Goal: Task Accomplishment & Management: Use online tool/utility

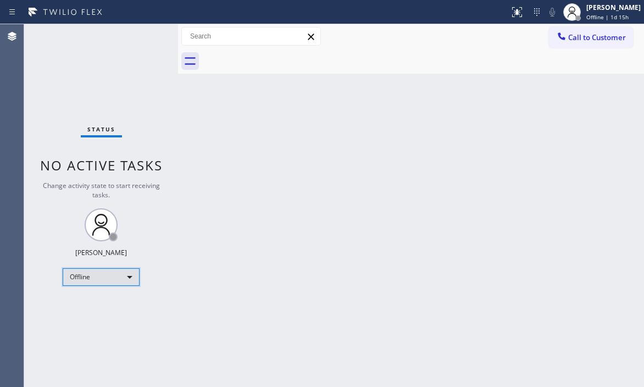
click at [131, 281] on div "Offline" at bounding box center [101, 277] width 77 height 18
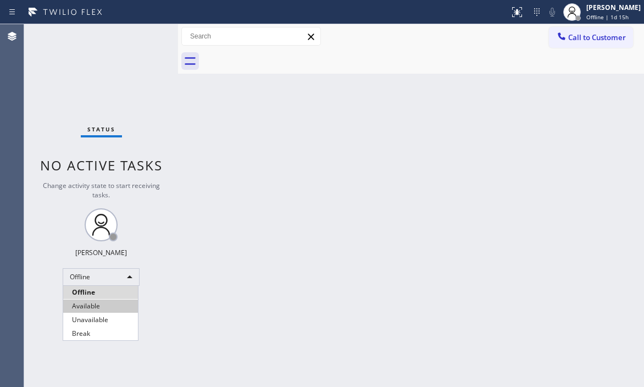
click at [111, 308] on li "Available" at bounding box center [100, 305] width 75 height 13
click at [416, 180] on div "Back to Dashboard Change Sender ID Customers Technicians Select a contact Outbo…" at bounding box center [411, 205] width 466 height 363
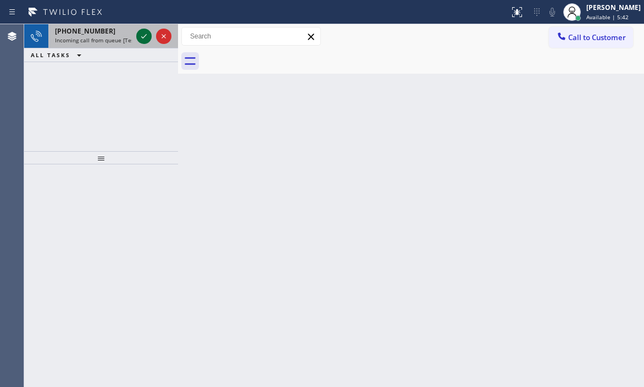
click at [143, 38] on icon at bounding box center [143, 36] width 13 height 13
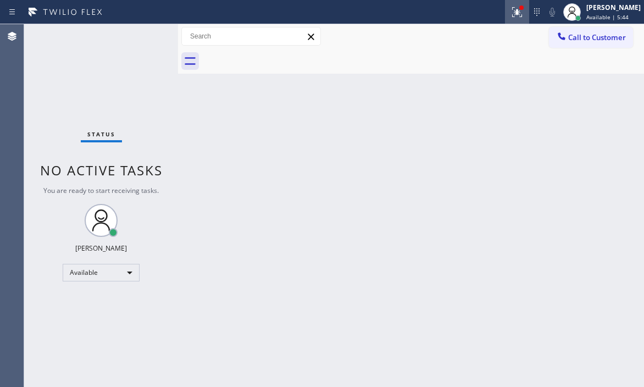
click at [512, 16] on icon at bounding box center [517, 12] width 10 height 10
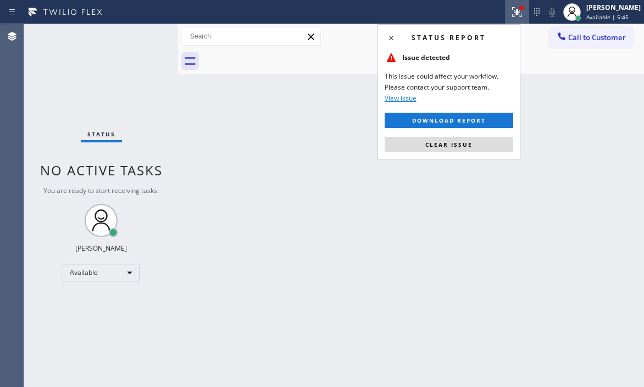
drag, startPoint x: 492, startPoint y: 146, endPoint x: 519, endPoint y: 160, distance: 30.7
click at [493, 145] on button "Clear issue" at bounding box center [449, 144] width 129 height 15
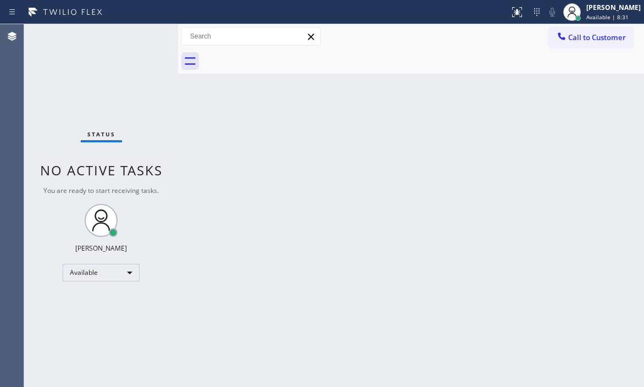
click at [414, 135] on div "Back to Dashboard Change Sender ID Customers Technicians Select a contact Outbo…" at bounding box center [411, 205] width 466 height 363
click at [205, 143] on div "Back to Dashboard Change Sender ID Customers Technicians Select a contact Outbo…" at bounding box center [411, 205] width 466 height 363
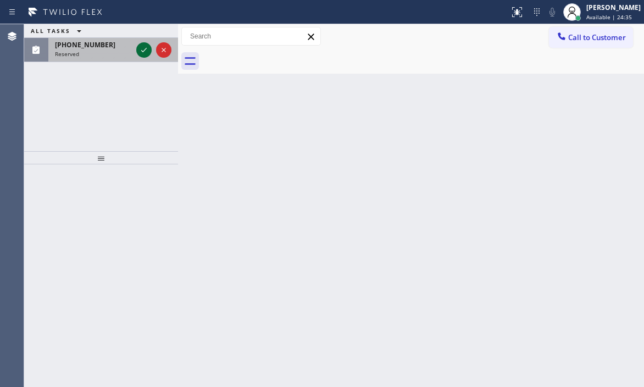
click at [141, 49] on icon at bounding box center [143, 49] width 13 height 13
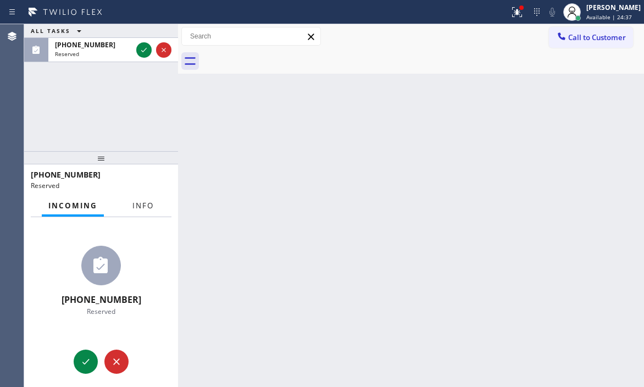
click at [148, 204] on span "Info" at bounding box center [142, 206] width 21 height 10
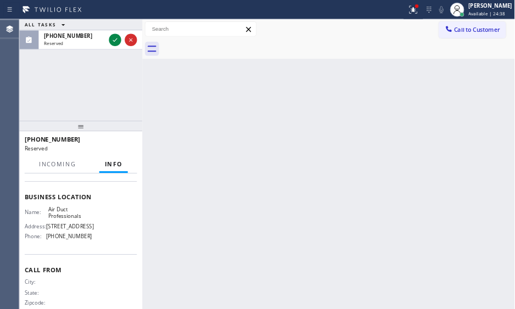
scroll to position [165, 0]
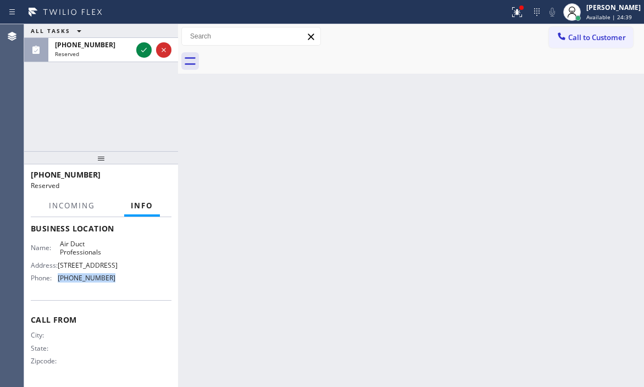
drag, startPoint x: 118, startPoint y: 288, endPoint x: 57, endPoint y: 287, distance: 61.0
click at [57, 287] on div "Name: Air Duct Professionals Address: [STREET_ADDRESS] Phone: [PHONE_NUMBER]" at bounding box center [101, 263] width 141 height 47
copy div "[PHONE_NUMBER]"
click at [579, 35] on span "Call to Customer" at bounding box center [597, 37] width 58 height 10
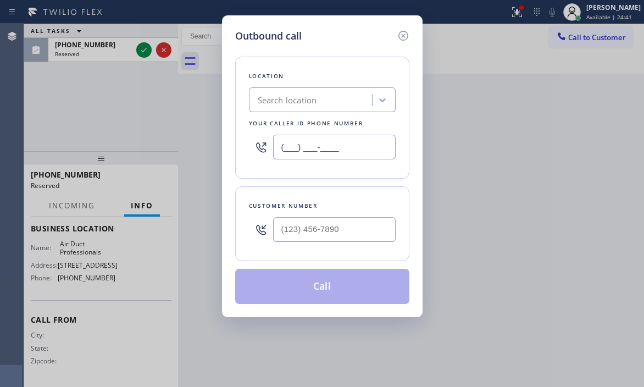
click at [351, 148] on input "(___) ___-____" at bounding box center [334, 147] width 123 height 25
paste input "909) 231-1290"
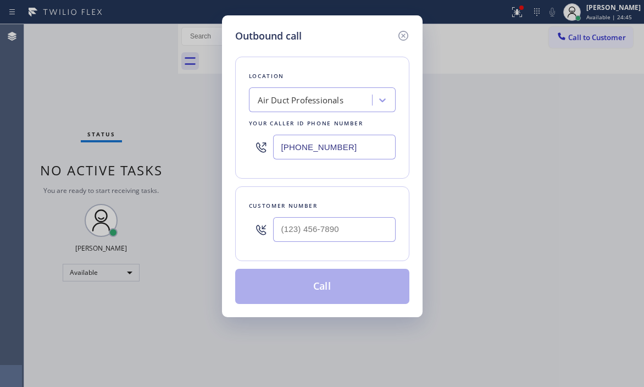
type input "[PHONE_NUMBER]"
type input "(___) ___-____"
click at [403, 34] on icon at bounding box center [403, 35] width 13 height 13
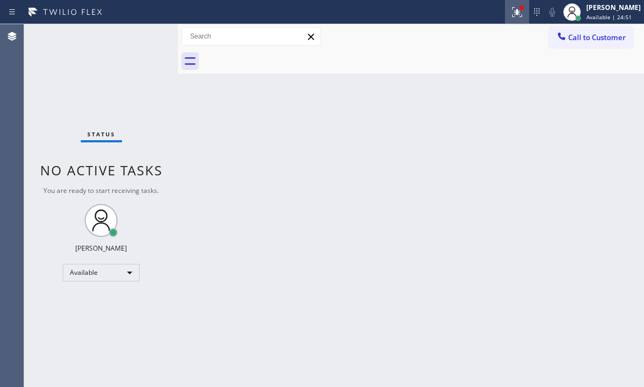
click at [510, 10] on icon at bounding box center [516, 11] width 13 height 13
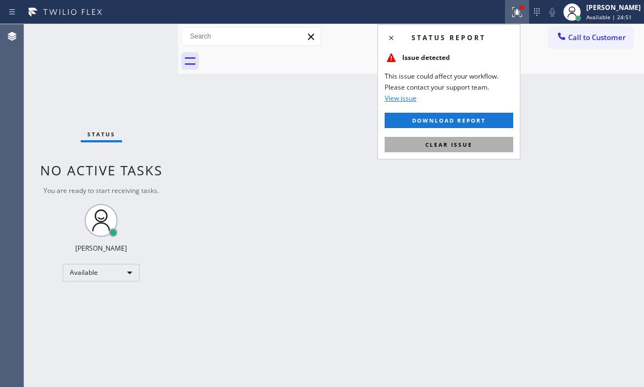
click at [467, 145] on span "Clear issue" at bounding box center [448, 145] width 47 height 8
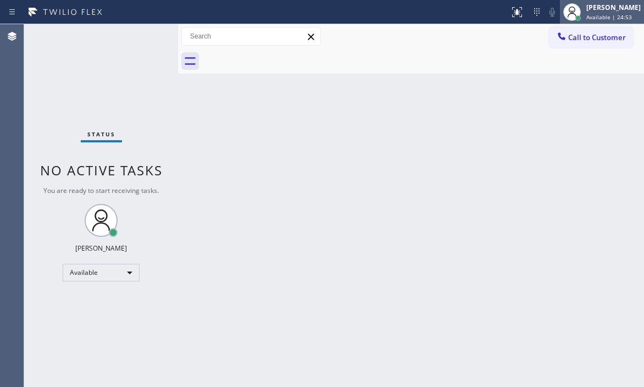
click at [586, 18] on span "Available | 24:53" at bounding box center [609, 17] width 46 height 8
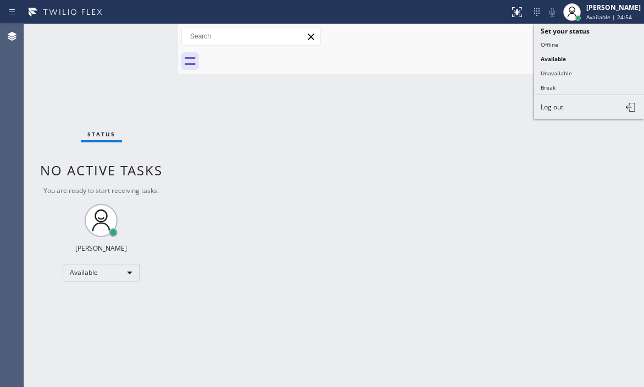
click at [133, 40] on div "Status No active tasks You are ready to start receiving tasks. [PERSON_NAME] Av…" at bounding box center [101, 205] width 154 height 363
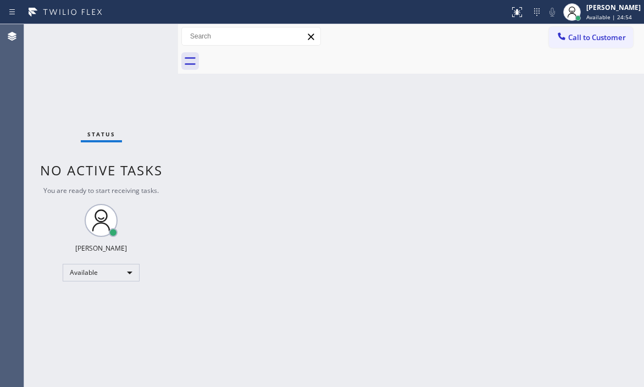
click at [133, 38] on div "Status No active tasks You are ready to start receiving tasks. [PERSON_NAME] Av…" at bounding box center [101, 205] width 154 height 363
click at [131, 38] on div "Status No active tasks You are ready to start receiving tasks. [PERSON_NAME] Av…" at bounding box center [101, 205] width 154 height 363
click at [447, 171] on div "Back to Dashboard Change Sender ID Customers Technicians Select a contact Outbo…" at bounding box center [411, 205] width 466 height 363
click at [115, 60] on div "Status No active tasks You are ready to start receiving tasks. [PERSON_NAME] Av…" at bounding box center [101, 205] width 154 height 363
click at [115, 63] on div "Status No active tasks You are ready to start receiving tasks. [PERSON_NAME] Av…" at bounding box center [101, 205] width 154 height 363
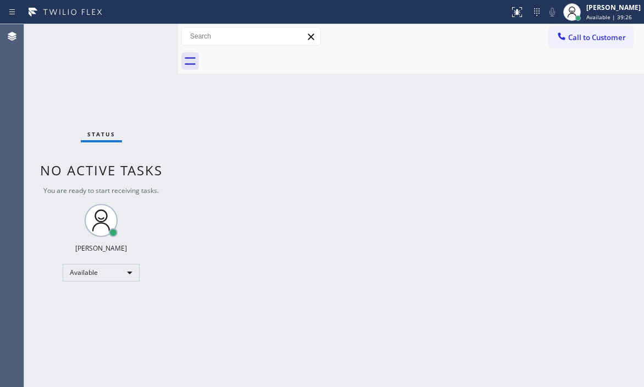
click at [258, 188] on div "Back to Dashboard Change Sender ID Customers Technicians Select a contact Outbo…" at bounding box center [411, 205] width 466 height 363
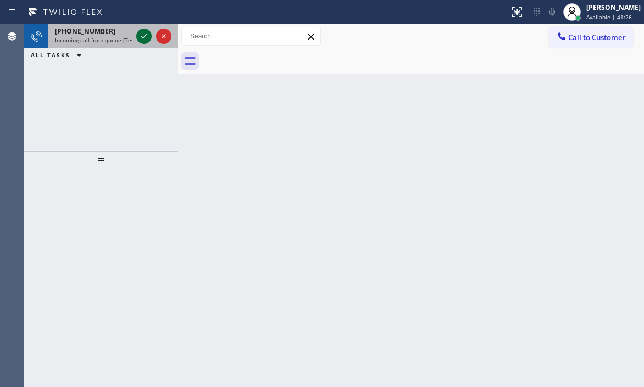
click at [143, 34] on icon at bounding box center [143, 36] width 13 height 13
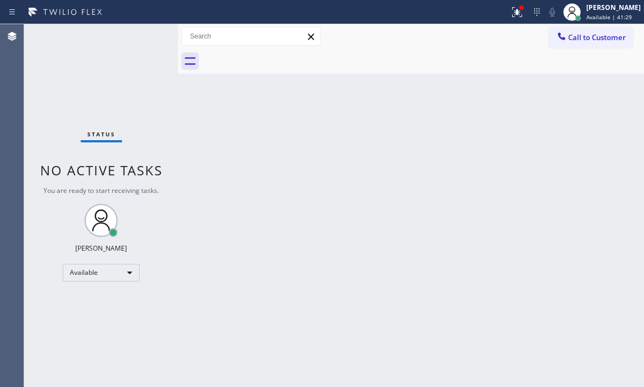
drag, startPoint x: 509, startPoint y: 12, endPoint x: 509, endPoint y: 26, distance: 14.8
click at [510, 12] on icon at bounding box center [516, 11] width 13 height 13
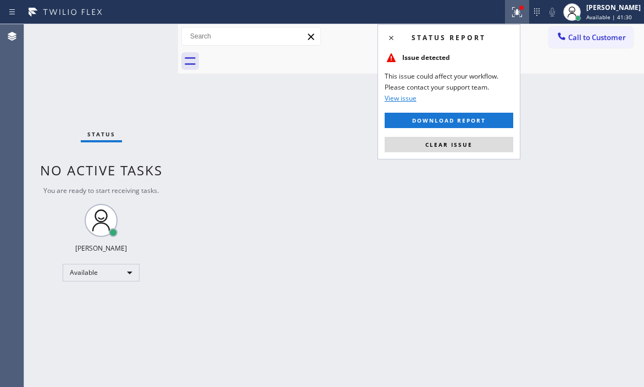
drag, startPoint x: 450, startPoint y: 147, endPoint x: 466, endPoint y: 99, distance: 50.4
click at [451, 147] on span "Clear issue" at bounding box center [448, 145] width 47 height 8
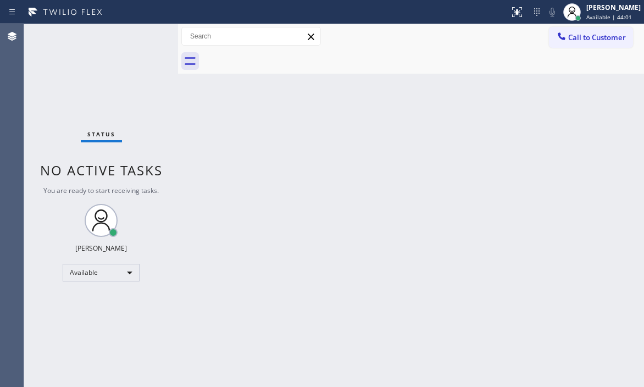
click at [233, 186] on div "Back to Dashboard Change Sender ID Customers Technicians Select a contact Outbo…" at bounding box center [411, 205] width 466 height 363
click at [88, 49] on div "Status No active tasks You are ready to start receiving tasks. [PERSON_NAME] Av…" at bounding box center [101, 205] width 154 height 363
click at [87, 47] on div "Status No active tasks You are ready to start receiving tasks. [PERSON_NAME] Av…" at bounding box center [101, 205] width 154 height 363
click at [119, 49] on div "Status No active tasks You are ready to start receiving tasks. [PERSON_NAME] Av…" at bounding box center [101, 205] width 154 height 363
click at [491, 190] on div "Back to Dashboard Change Sender ID Customers Technicians Select a contact Outbo…" at bounding box center [411, 205] width 466 height 363
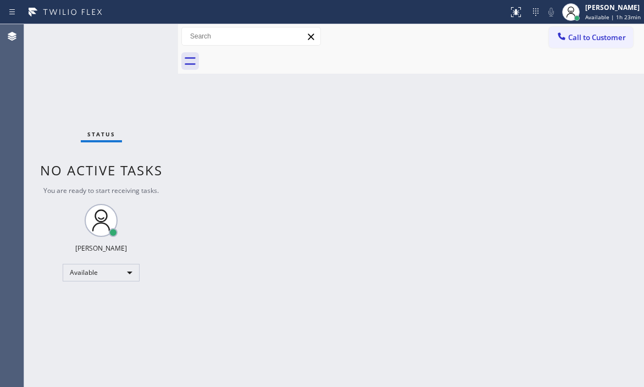
drag, startPoint x: 218, startPoint y: 6, endPoint x: 383, endPoint y: 203, distance: 257.0
click at [383, 203] on div "Back to Dashboard Change Sender ID Customers Technicians Select a contact Outbo…" at bounding box center [411, 205] width 466 height 363
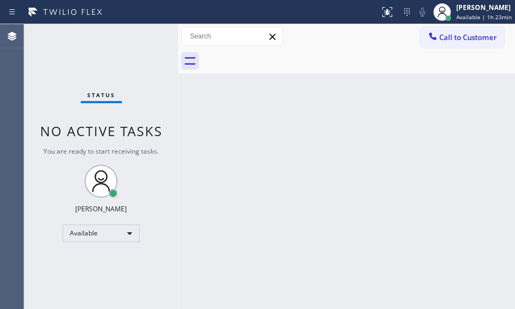
drag, startPoint x: 624, startPoint y: 0, endPoint x: 248, endPoint y: 180, distance: 416.3
click at [248, 180] on div "Back to Dashboard Change Sender ID Customers Technicians Select a contact Outbo…" at bounding box center [346, 166] width 337 height 285
drag, startPoint x: 168, startPoint y: 79, endPoint x: 146, endPoint y: 63, distance: 27.1
click at [165, 77] on div "Status No active tasks You are ready to start receiving tasks. [PERSON_NAME] Av…" at bounding box center [101, 166] width 154 height 285
click at [126, 36] on div "Status No active tasks You are ready to start receiving tasks. [PERSON_NAME] Av…" at bounding box center [101, 166] width 154 height 285
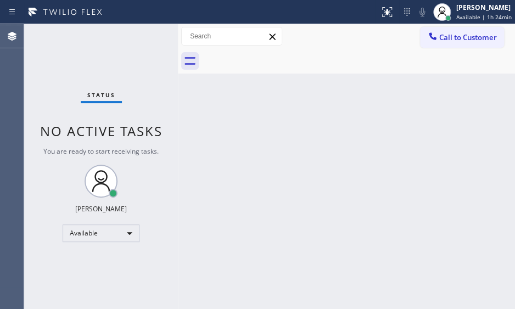
click at [360, 129] on div "Back to Dashboard Change Sender ID Customers Technicians Select a contact Outbo…" at bounding box center [346, 166] width 337 height 285
click at [255, 146] on div "Back to Dashboard Change Sender ID Customers Technicians Select a contact Outbo…" at bounding box center [346, 166] width 337 height 285
click at [138, 53] on div "Status No active tasks You are ready to start receiving tasks. [PERSON_NAME] Av…" at bounding box center [101, 166] width 154 height 285
click at [270, 194] on div "Back to Dashboard Change Sender ID Customers Technicians Select a contact Outbo…" at bounding box center [346, 166] width 337 height 285
click at [342, 172] on div "Back to Dashboard Change Sender ID Customers Technicians Select a contact Outbo…" at bounding box center [346, 166] width 337 height 285
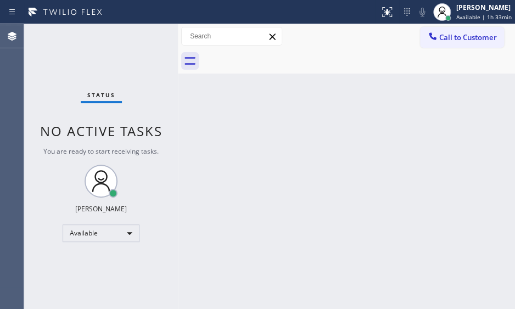
click at [224, 128] on div "Back to Dashboard Change Sender ID Customers Technicians Select a contact Outbo…" at bounding box center [346, 166] width 337 height 285
click at [347, 188] on div "Back to Dashboard Change Sender ID Customers Technicians Select a contact Outbo…" at bounding box center [346, 166] width 337 height 285
click at [320, 144] on div "Back to Dashboard Change Sender ID Customers Technicians Select a contact Outbo…" at bounding box center [346, 166] width 337 height 285
click at [244, 165] on div "Back to Dashboard Change Sender ID Customers Technicians Select a contact Outbo…" at bounding box center [346, 166] width 337 height 285
click at [250, 178] on div "Back to Dashboard Change Sender ID Customers Technicians Select a contact Outbo…" at bounding box center [346, 166] width 337 height 285
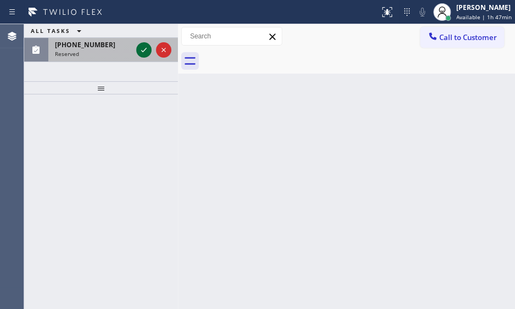
click at [141, 48] on icon at bounding box center [143, 49] width 13 height 13
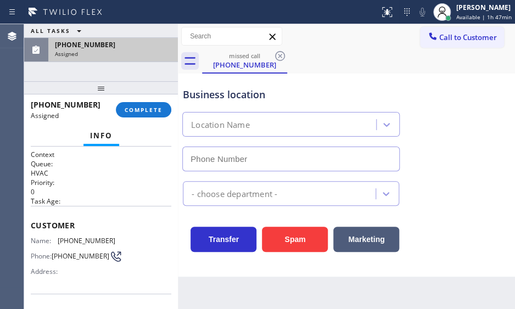
type input "[PHONE_NUMBER]"
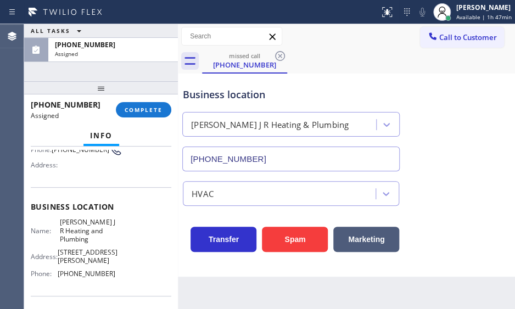
scroll to position [132, 0]
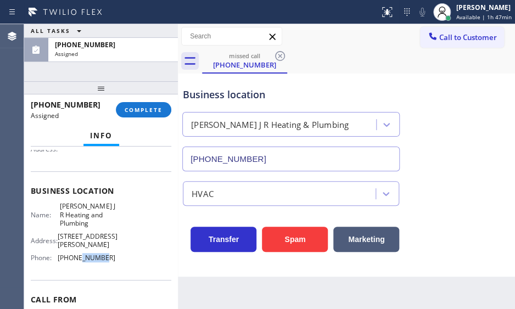
drag, startPoint x: 93, startPoint y: 266, endPoint x: 80, endPoint y: 270, distance: 13.7
click at [80, 266] on div "Name: [PERSON_NAME] and Plumbing Address: [STREET_ADDRESS][PERSON_NAME] Phone: …" at bounding box center [73, 234] width 85 height 64
drag, startPoint x: 120, startPoint y: 273, endPoint x: 120, endPoint y: 265, distance: 7.7
click at [120, 266] on div "Name: [PERSON_NAME] and Plumbing Address: [STREET_ADDRESS][PERSON_NAME] Phone: …" at bounding box center [101, 234] width 141 height 64
drag, startPoint x: 114, startPoint y: 262, endPoint x: 58, endPoint y: 266, distance: 56.2
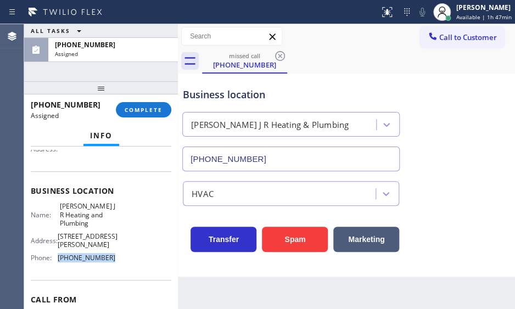
click at [58, 266] on div "Name: [PERSON_NAME] and Plumbing Address: [STREET_ADDRESS][PERSON_NAME] Phone: …" at bounding box center [101, 234] width 141 height 64
copy span "[PHONE_NUMBER]"
click at [467, 37] on span "Call to Customer" at bounding box center [469, 37] width 58 height 10
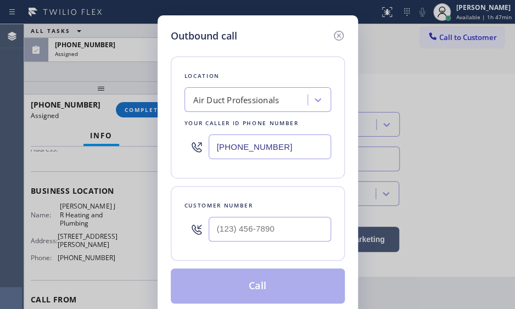
click at [288, 150] on input "[PHONE_NUMBER]" at bounding box center [270, 147] width 123 height 25
click at [287, 150] on input "[PHONE_NUMBER]" at bounding box center [270, 147] width 123 height 25
paste input "626) 684-4866"
type input "[PHONE_NUMBER]"
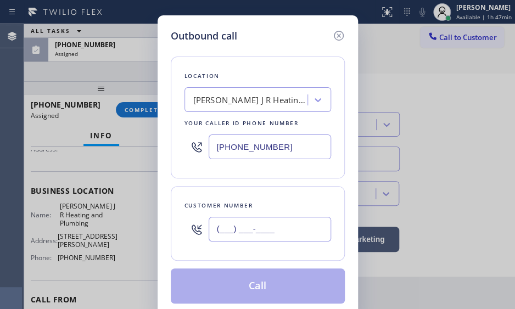
click at [244, 236] on input "(___) ___-____" at bounding box center [270, 229] width 123 height 25
click at [230, 235] on input "(___) ___-____" at bounding box center [270, 229] width 123 height 25
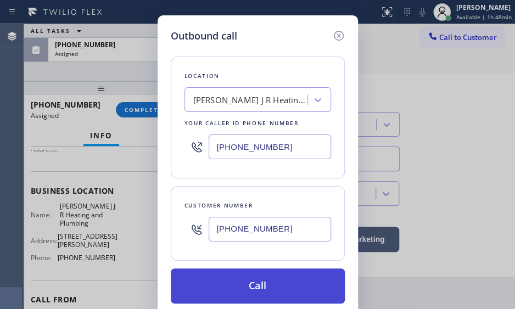
type input "[PHONE_NUMBER]"
click at [293, 287] on button "Call" at bounding box center [258, 286] width 174 height 35
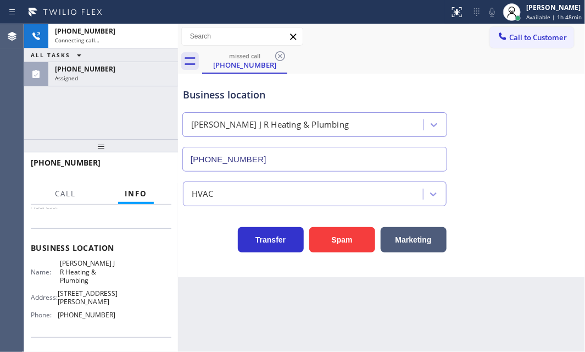
scroll to position [114, 0]
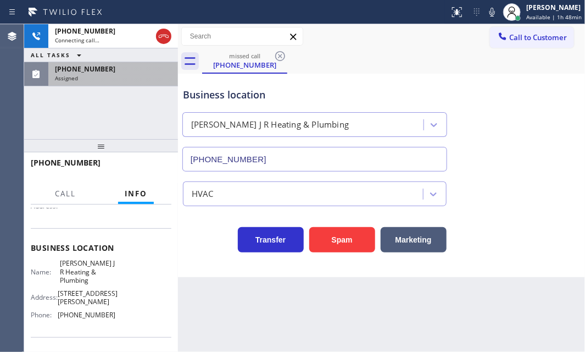
click at [117, 76] on div "Assigned" at bounding box center [113, 78] width 116 height 8
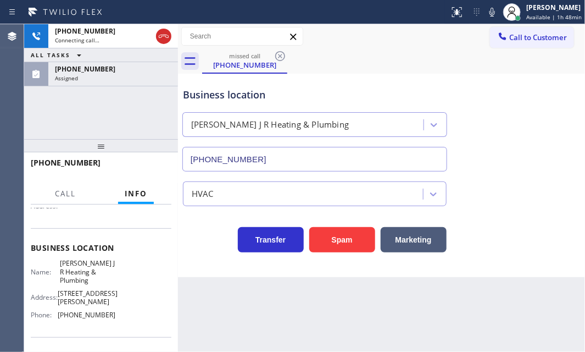
scroll to position [132, 0]
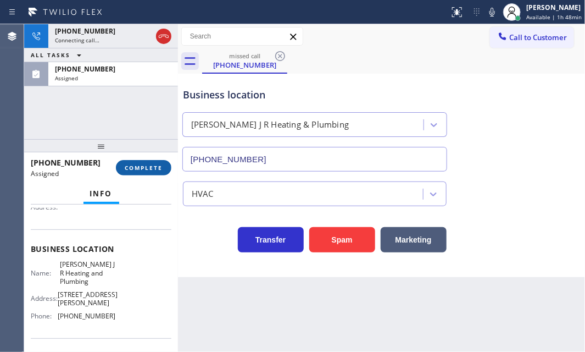
click at [142, 169] on span "COMPLETE" at bounding box center [144, 168] width 38 height 8
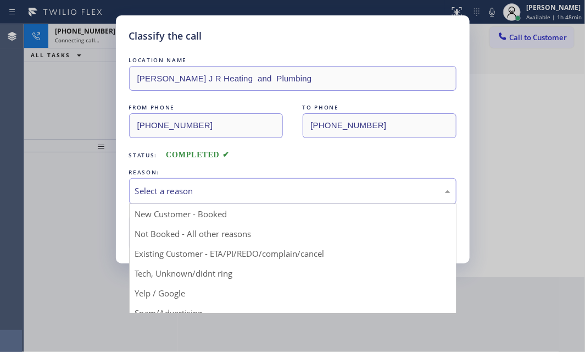
drag, startPoint x: 215, startPoint y: 192, endPoint x: 210, endPoint y: 230, distance: 37.8
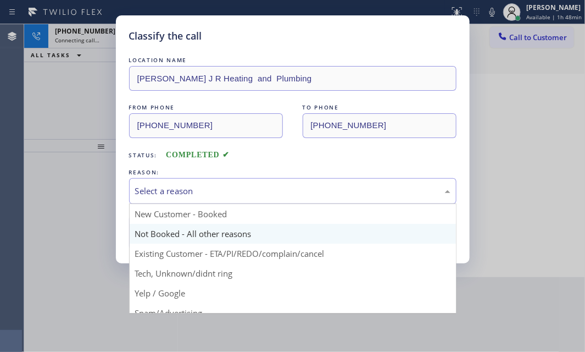
click at [215, 192] on div "Select a reason" at bounding box center [292, 191] width 315 height 13
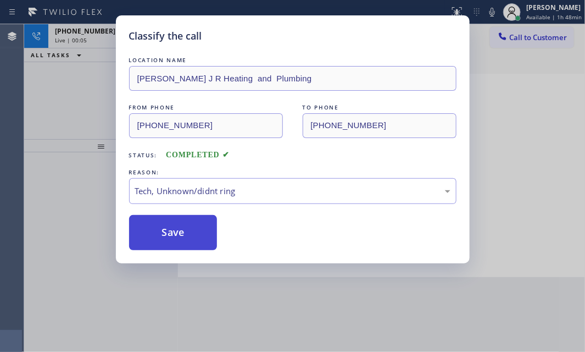
click at [143, 235] on button "Save" at bounding box center [173, 232] width 88 height 35
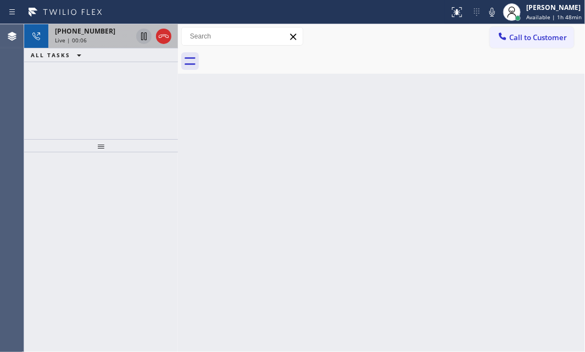
drag, startPoint x: 92, startPoint y: 42, endPoint x: 141, endPoint y: 42, distance: 48.9
click at [93, 42] on div "Live | 00:06" at bounding box center [93, 40] width 77 height 8
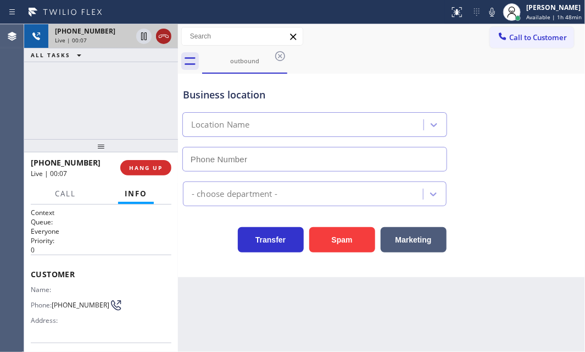
click at [166, 41] on icon at bounding box center [163, 36] width 13 height 13
type input "[PHONE_NUMBER]"
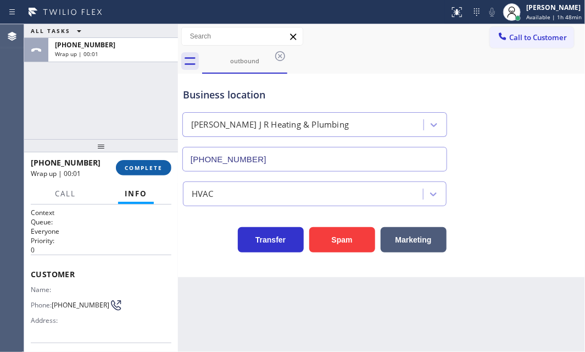
click at [134, 166] on span "COMPLETE" at bounding box center [144, 168] width 38 height 8
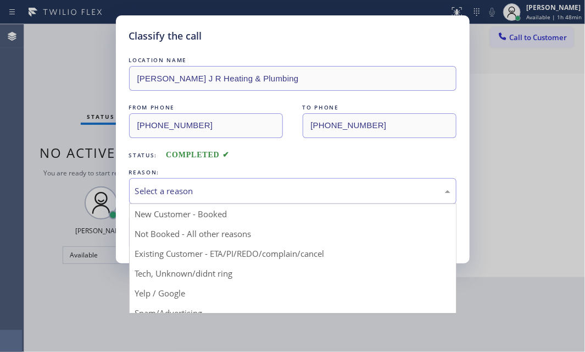
click at [365, 188] on div "Select a reason" at bounding box center [292, 191] width 315 height 13
click at [532, 166] on div "Classify the call LOCATION NAME [PERSON_NAME] J R Heating & Plumbing FROM PHONE…" at bounding box center [292, 176] width 585 height 352
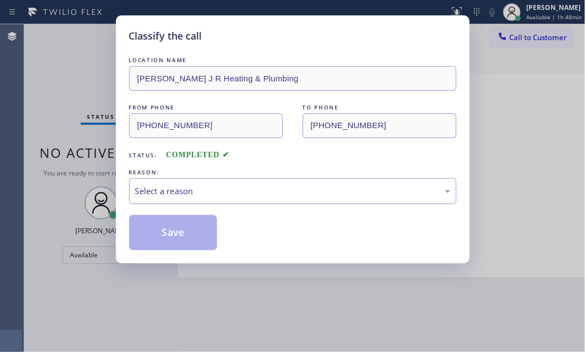
click at [159, 196] on div "Select a reason" at bounding box center [292, 191] width 315 height 13
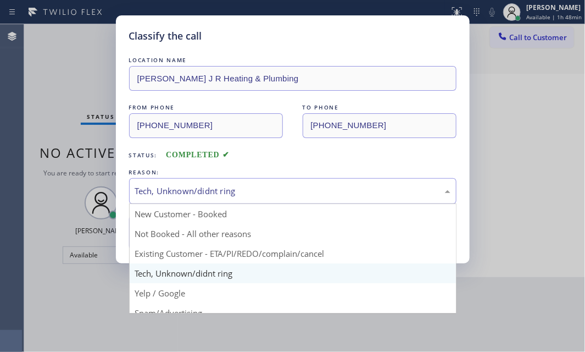
click at [242, 195] on div "Tech, Unknown/didnt ring" at bounding box center [292, 191] width 315 height 13
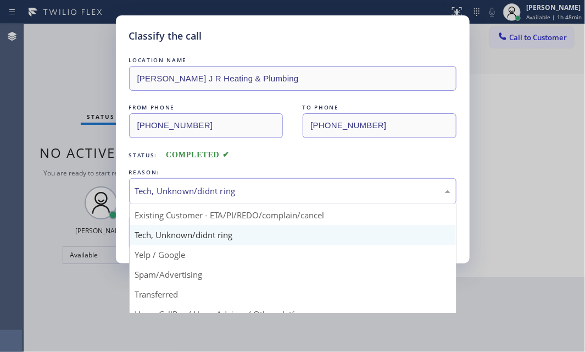
scroll to position [73, 0]
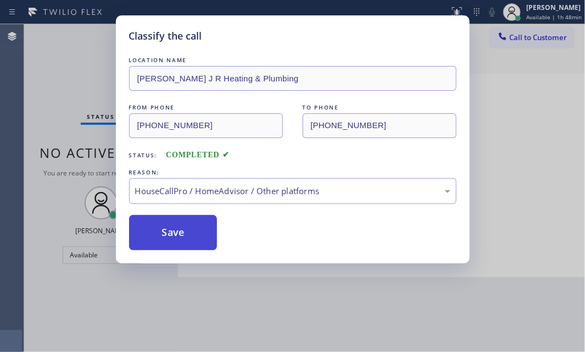
click at [190, 220] on button "Save" at bounding box center [173, 232] width 88 height 35
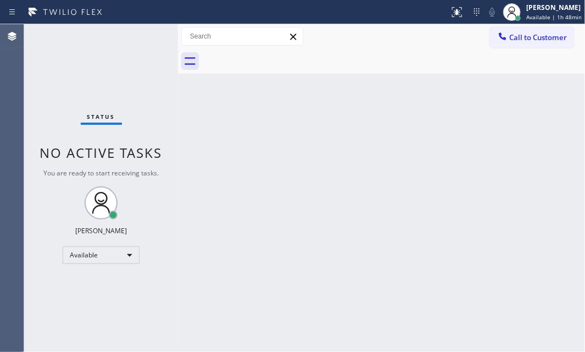
drag, startPoint x: 538, startPoint y: 141, endPoint x: 544, endPoint y: 143, distance: 6.1
click at [543, 143] on div "Back to Dashboard Change Sender ID Customers Technicians Select a contact Outbo…" at bounding box center [381, 187] width 407 height 327
drag, startPoint x: 258, startPoint y: 102, endPoint x: 543, endPoint y: 151, distance: 289.4
click at [258, 102] on div "Back to Dashboard Change Sender ID Customers Technicians Select a contact Outbo…" at bounding box center [381, 187] width 407 height 327
click at [340, 230] on div "Back to Dashboard Change Sender ID Customers Technicians Select a contact Outbo…" at bounding box center [381, 187] width 407 height 327
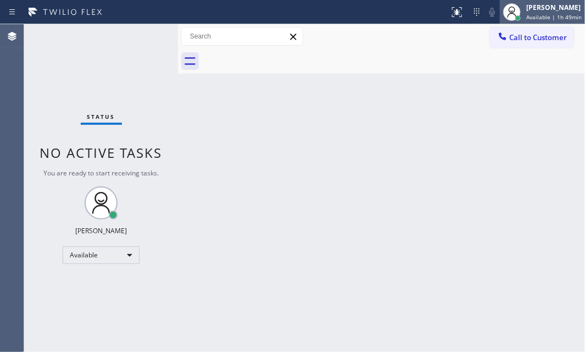
click at [529, 11] on div "[PERSON_NAME]" at bounding box center [553, 7] width 55 height 9
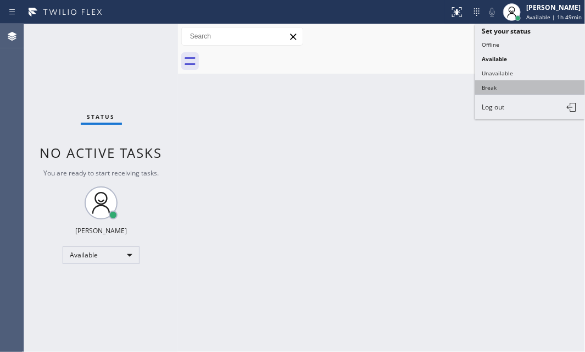
click at [506, 85] on button "Break" at bounding box center [530, 87] width 110 height 14
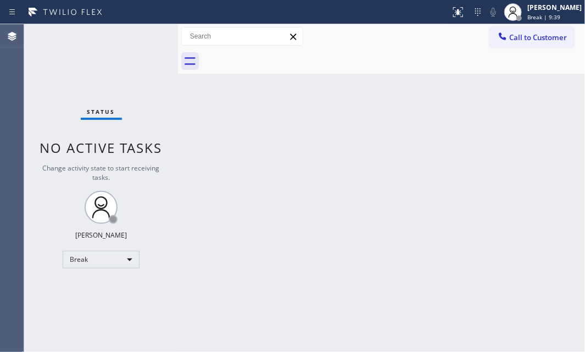
click at [88, 87] on div "Status No active tasks Change activity state to start receiving tasks. [PERSON_…" at bounding box center [101, 187] width 154 height 327
click at [130, 261] on div "Break" at bounding box center [101, 260] width 77 height 18
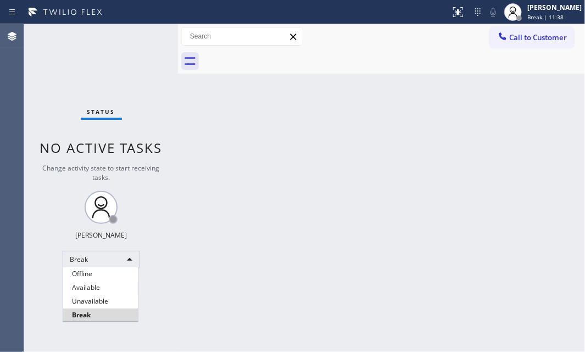
click at [109, 287] on li "Available" at bounding box center [100, 287] width 75 height 13
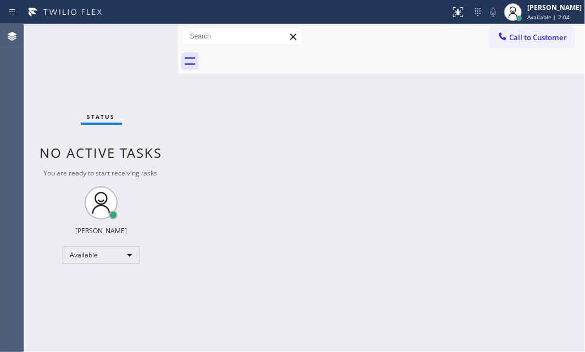
click at [138, 38] on div "Status No active tasks You are ready to start receiving tasks. [PERSON_NAME] Av…" at bounding box center [101, 187] width 154 height 327
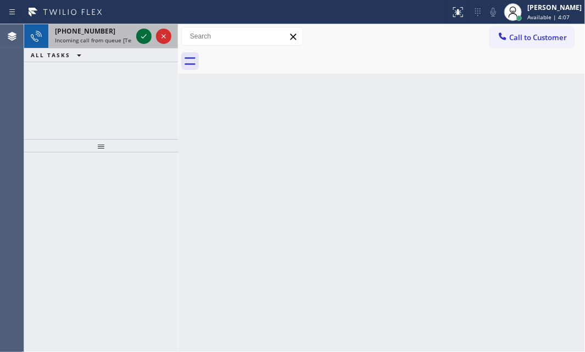
click at [147, 32] on icon at bounding box center [143, 36] width 13 height 13
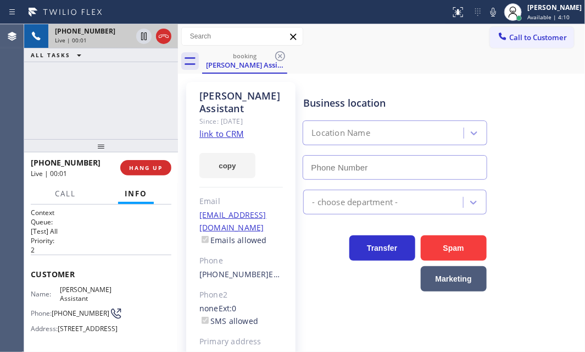
type input "[PHONE_NUMBER]"
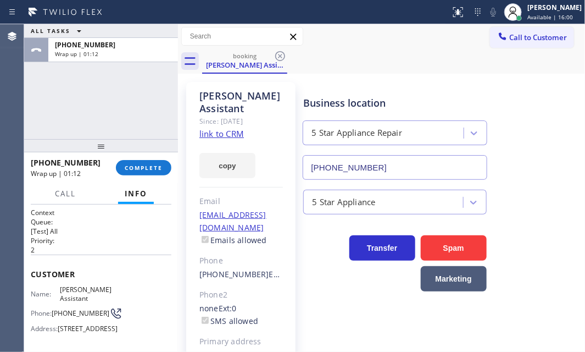
click at [101, 108] on div "ALL TASKS ALL TASKS ACTIVE TASKS TASKS IN WRAP UP [PHONE_NUMBER] Wrap up | 01:12" at bounding box center [101, 81] width 154 height 115
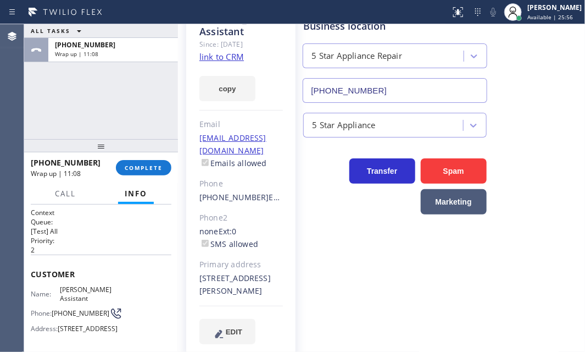
scroll to position [77, 0]
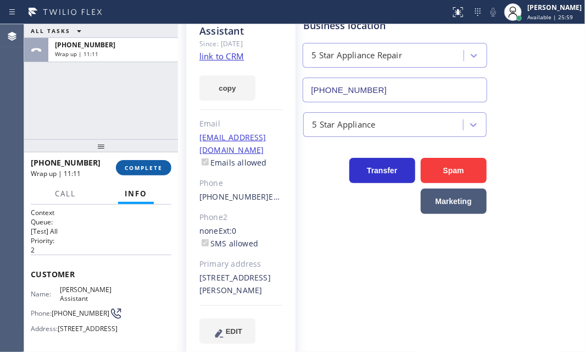
click at [151, 167] on span "COMPLETE" at bounding box center [144, 168] width 38 height 8
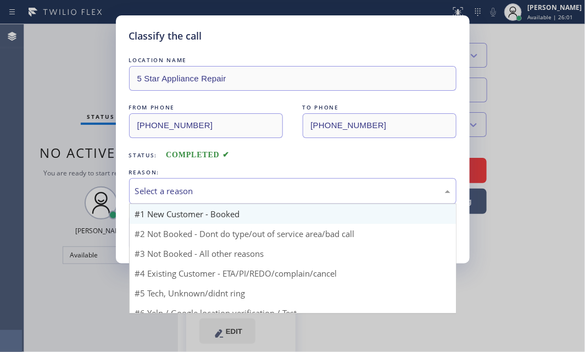
drag, startPoint x: 315, startPoint y: 191, endPoint x: 244, endPoint y: 212, distance: 74.4
click at [313, 191] on div "Select a reason" at bounding box center [292, 191] width 315 height 13
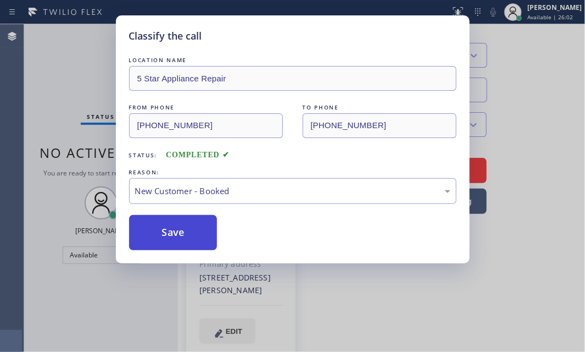
click at [168, 227] on button "Save" at bounding box center [173, 232] width 88 height 35
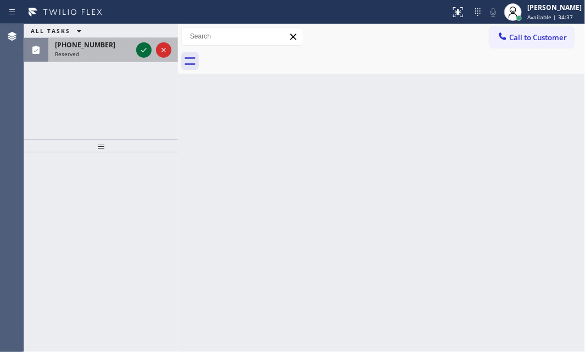
click at [140, 45] on icon at bounding box center [143, 49] width 13 height 13
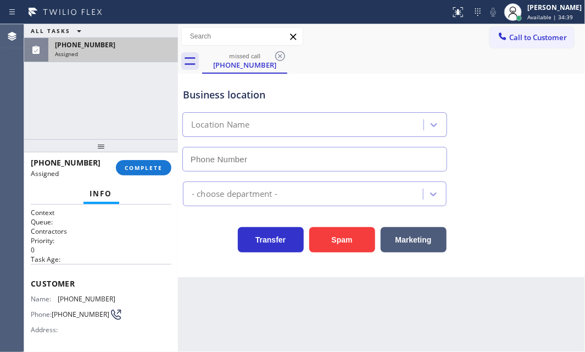
type input "[PHONE_NUMBER]"
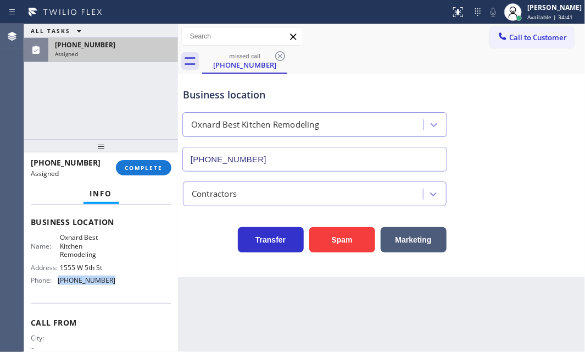
drag, startPoint x: 111, startPoint y: 284, endPoint x: 58, endPoint y: 280, distance: 52.9
click at [58, 280] on div "Name: Oxnard Best Kitchen Remodeling Address: [STREET_ADDRESS] Phone: [PHONE_NU…" at bounding box center [101, 260] width 141 height 55
copy span "[PHONE_NUMBER]"
drag, startPoint x: 527, startPoint y: 40, endPoint x: 435, endPoint y: 96, distance: 107.2
click at [526, 41] on span "Call to Customer" at bounding box center [538, 37] width 58 height 10
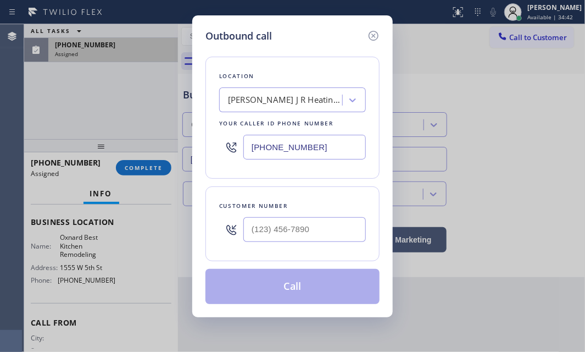
click at [329, 143] on input "[PHONE_NUMBER]" at bounding box center [304, 147] width 123 height 25
paste input "805) 210-8819"
type input "[PHONE_NUMBER]"
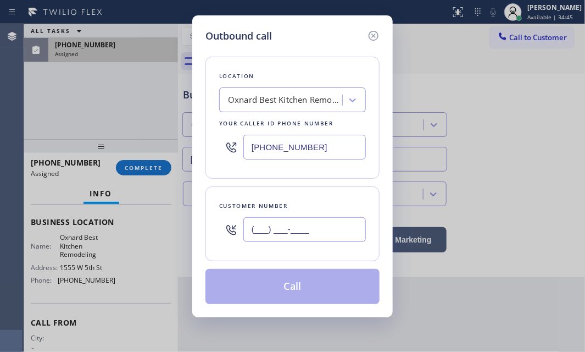
click at [277, 229] on input "(___) ___-____" at bounding box center [304, 229] width 123 height 25
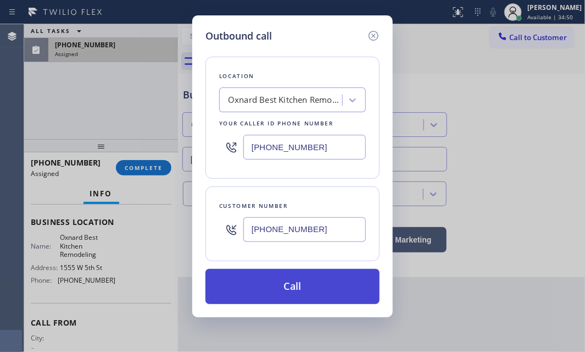
type input "[PHONE_NUMBER]"
click at [304, 286] on button "Call" at bounding box center [292, 286] width 174 height 35
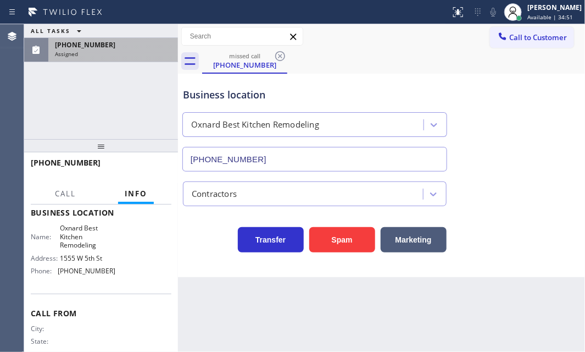
scroll to position [141, 0]
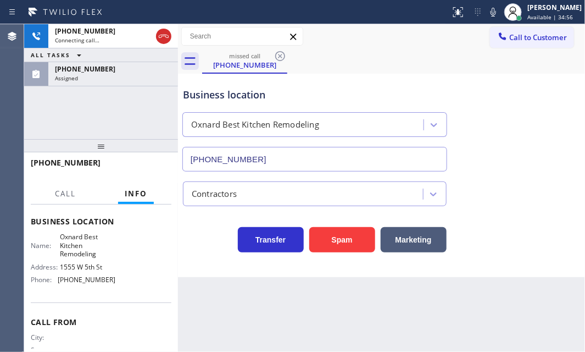
drag, startPoint x: 102, startPoint y: 73, endPoint x: 113, endPoint y: 96, distance: 25.8
click at [102, 73] on div "[PHONE_NUMBER] Assigned" at bounding box center [110, 74] width 125 height 24
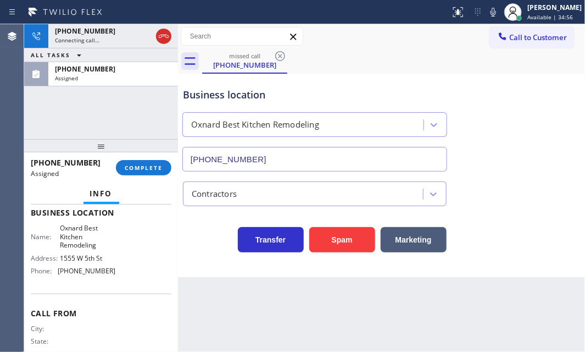
scroll to position [149, 0]
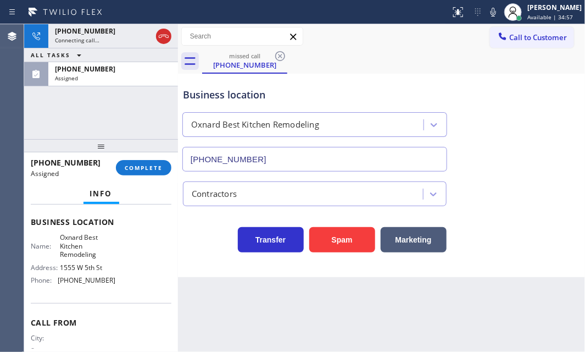
click at [149, 158] on div "[PHONE_NUMBER] Assigned COMPLETE" at bounding box center [101, 167] width 141 height 29
click at [147, 165] on span "COMPLETE" at bounding box center [144, 168] width 38 height 8
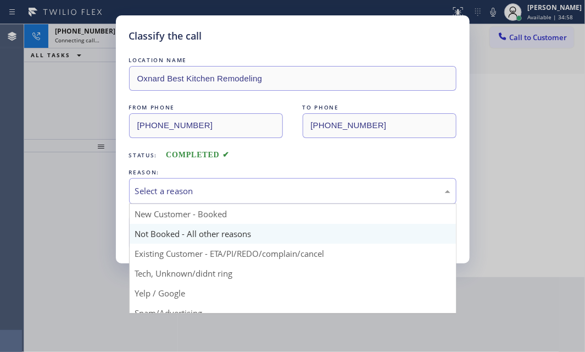
drag, startPoint x: 253, startPoint y: 185, endPoint x: 238, endPoint y: 232, distance: 50.2
click at [253, 186] on div "Select a reason" at bounding box center [292, 191] width 315 height 13
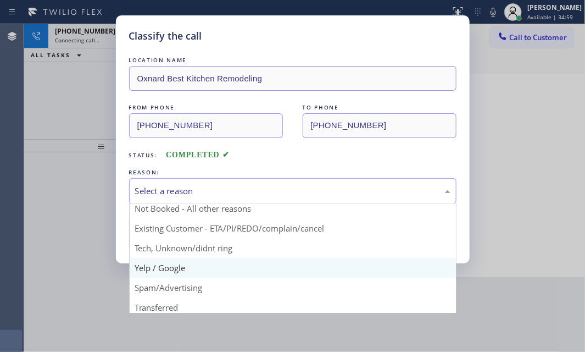
scroll to position [49, 0]
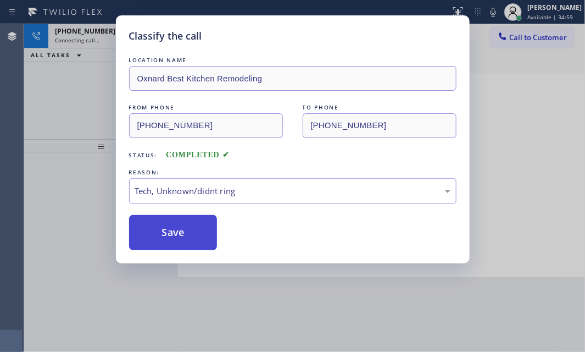
drag, startPoint x: 206, startPoint y: 224, endPoint x: 187, endPoint y: 221, distance: 18.9
click at [182, 220] on button "Save" at bounding box center [173, 232] width 88 height 35
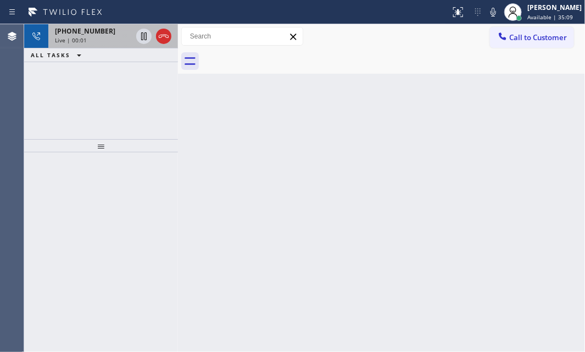
click at [112, 42] on div "Live | 00:01" at bounding box center [93, 40] width 77 height 8
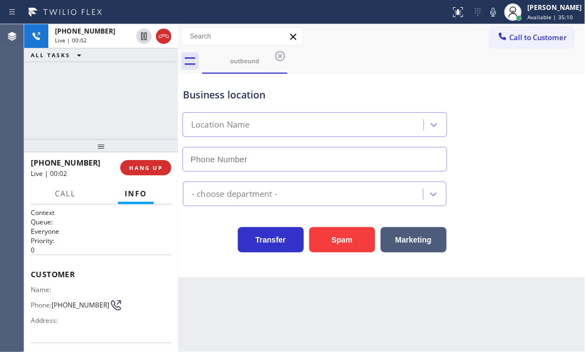
type input "[PHONE_NUMBER]"
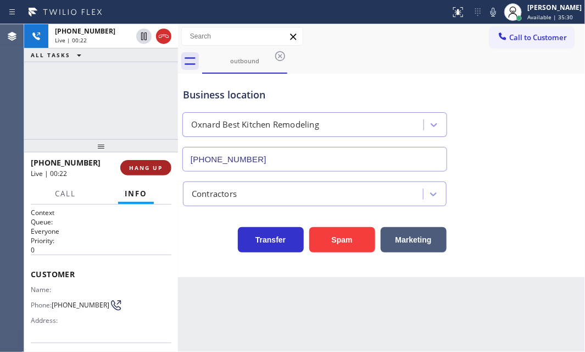
click at [153, 169] on span "HANG UP" at bounding box center [146, 168] width 34 height 8
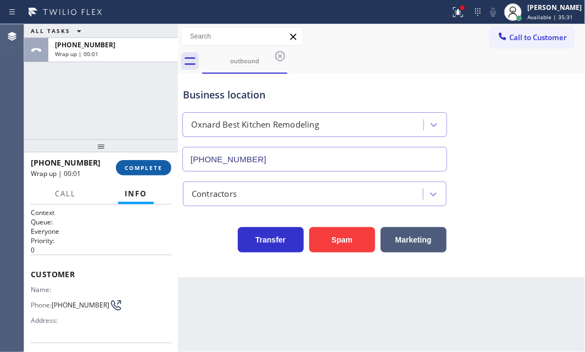
click at [139, 170] on span "COMPLETE" at bounding box center [144, 168] width 38 height 8
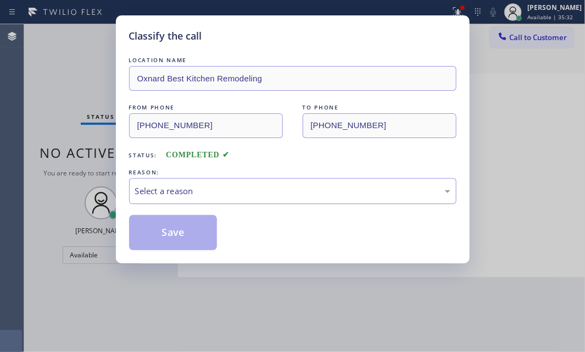
click at [309, 196] on div "Select a reason" at bounding box center [292, 191] width 315 height 13
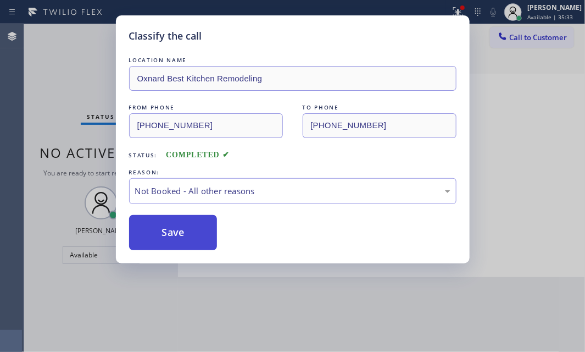
click at [177, 227] on button "Save" at bounding box center [173, 232] width 88 height 35
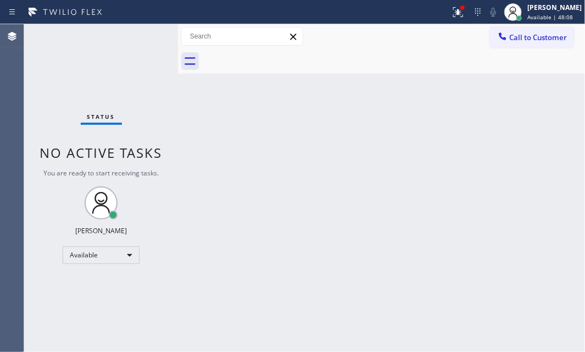
click at [480, 238] on div "Back to Dashboard Change Sender ID Customers Technicians Select a contact Outbo…" at bounding box center [381, 187] width 407 height 327
click at [385, 235] on div "Back to Dashboard Change Sender ID Customers Technicians Select a contact Outbo…" at bounding box center [381, 187] width 407 height 327
click at [238, 154] on div "Back to Dashboard Change Sender ID Customers Technicians Select a contact Outbo…" at bounding box center [381, 187] width 407 height 327
click at [198, 192] on div "Back to Dashboard Change Sender ID Customers Technicians Select a contact Outbo…" at bounding box center [381, 187] width 407 height 327
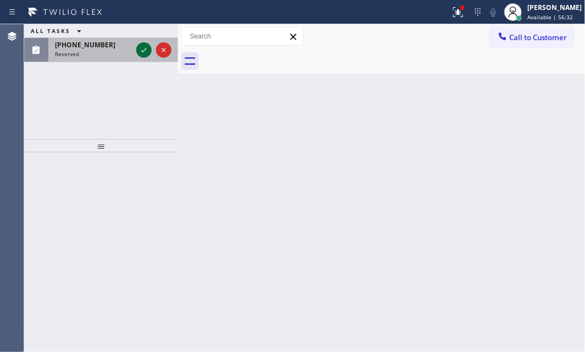
click at [145, 52] on icon at bounding box center [143, 49] width 13 height 13
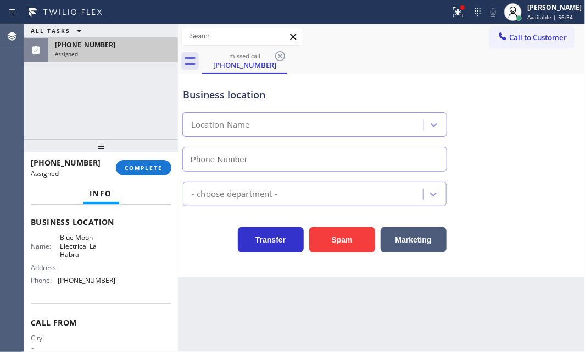
scroll to position [141, 0]
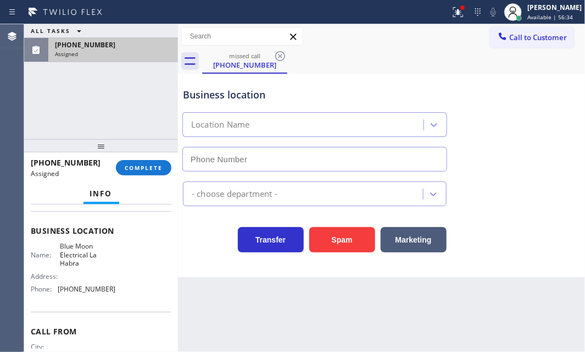
type input "[PHONE_NUMBER]"
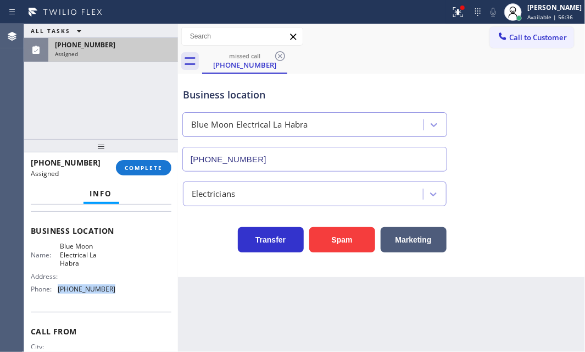
drag, startPoint x: 114, startPoint y: 289, endPoint x: 58, endPoint y: 291, distance: 56.6
click at [58, 291] on div "Name: Blue Moon Electrical La Habra Address: Phone: [PHONE_NUMBER]" at bounding box center [101, 269] width 141 height 55
copy div "[PHONE_NUMBER]"
click at [544, 38] on span "Call to Customer" at bounding box center [538, 37] width 58 height 10
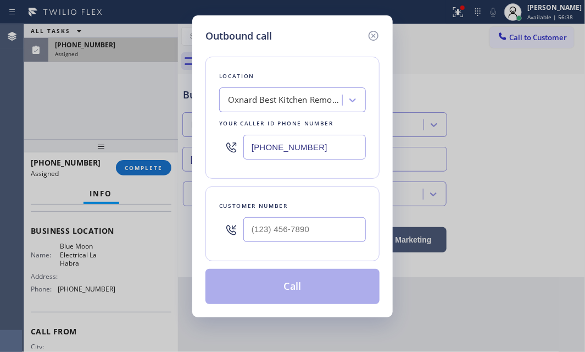
click at [330, 150] on input "[PHONE_NUMBER]" at bounding box center [304, 147] width 123 height 25
paste input "562) 358-595"
type input "[PHONE_NUMBER]"
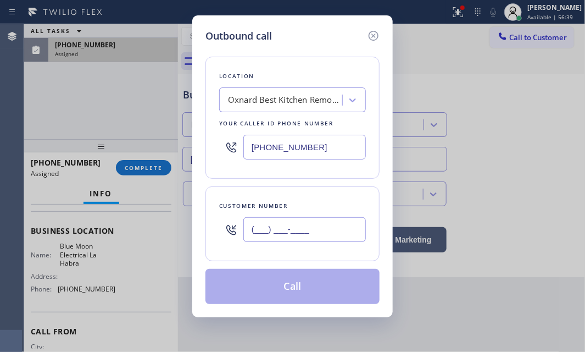
click at [303, 237] on input "(___) ___-____" at bounding box center [304, 229] width 123 height 25
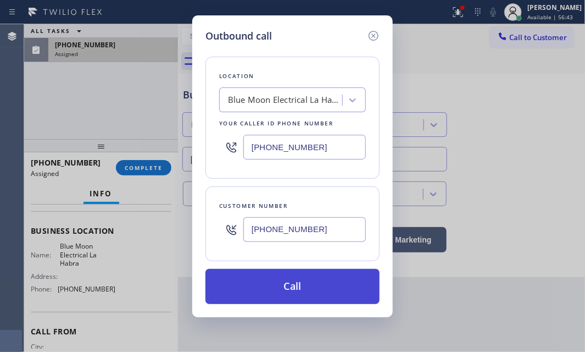
type input "[PHONE_NUMBER]"
click at [302, 295] on button "Call" at bounding box center [292, 286] width 174 height 35
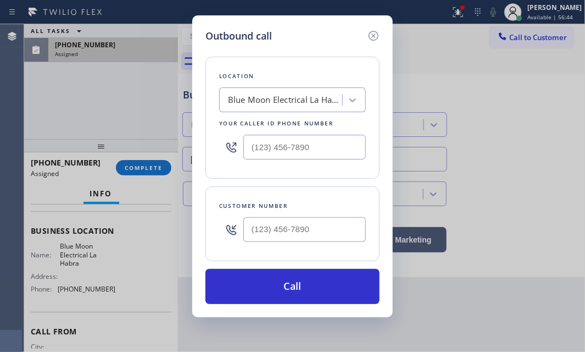
scroll to position [132, 0]
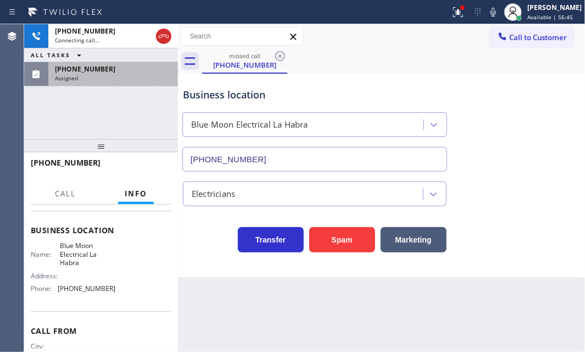
drag, startPoint x: 107, startPoint y: 82, endPoint x: 124, endPoint y: 154, distance: 74.0
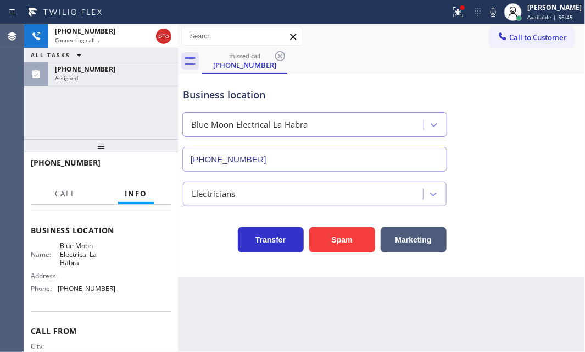
click at [108, 82] on div "[PHONE_NUMBER] Assigned" at bounding box center [110, 74] width 125 height 24
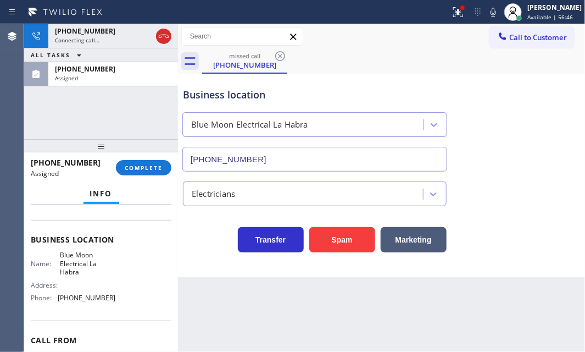
scroll to position [141, 0]
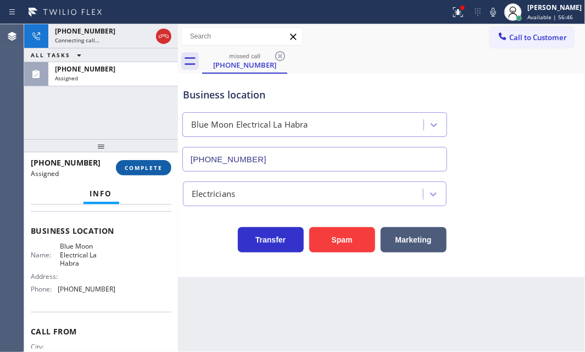
click at [147, 166] on span "COMPLETE" at bounding box center [144, 168] width 38 height 8
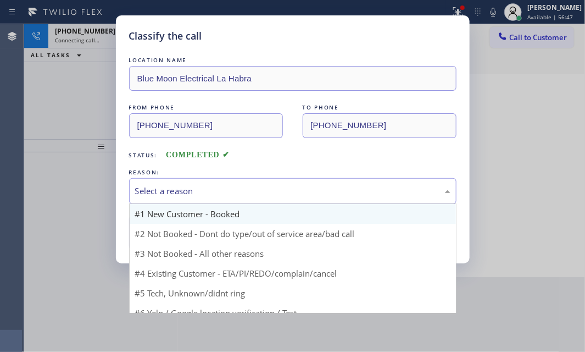
drag, startPoint x: 268, startPoint y: 181, endPoint x: 252, endPoint y: 212, distance: 34.4
click at [266, 184] on div "Select a reason" at bounding box center [292, 191] width 327 height 26
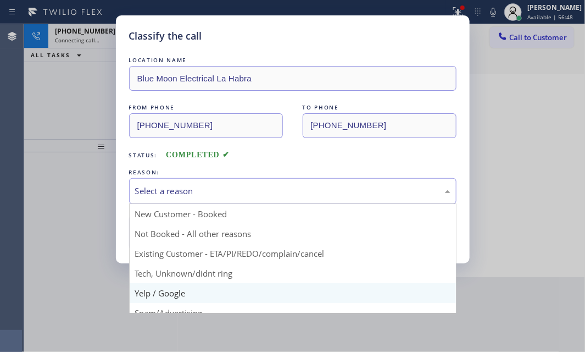
scroll to position [49, 0]
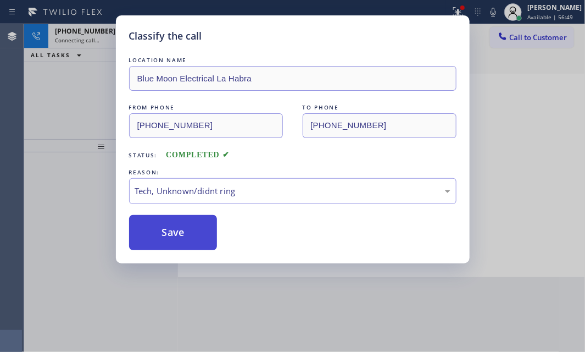
click at [188, 220] on button "Save" at bounding box center [173, 232] width 88 height 35
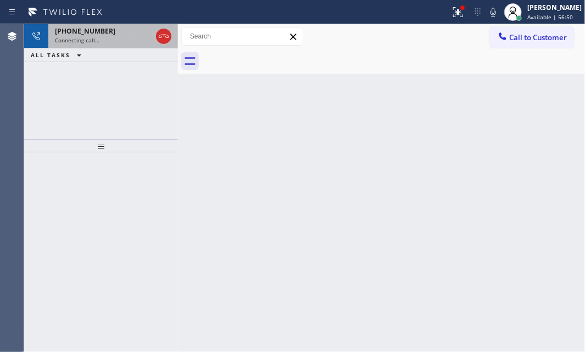
click at [99, 41] on div "Connecting call…" at bounding box center [103, 40] width 97 height 8
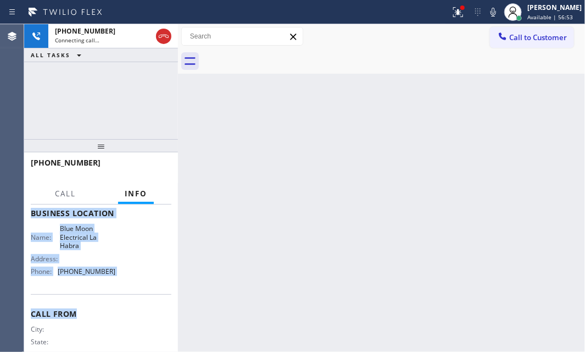
scroll to position [149, 0]
drag, startPoint x: 51, startPoint y: 279, endPoint x: 124, endPoint y: 290, distance: 74.0
click at [124, 290] on div "Context Queue: Everyone Priority: 0 Customer Name: Phone: [PHONE_NUMBER] Addres…" at bounding box center [101, 277] width 154 height 147
drag, startPoint x: 444, startPoint y: 12, endPoint x: 455, endPoint y: 68, distance: 57.1
click at [452, 12] on icon at bounding box center [458, 11] width 13 height 13
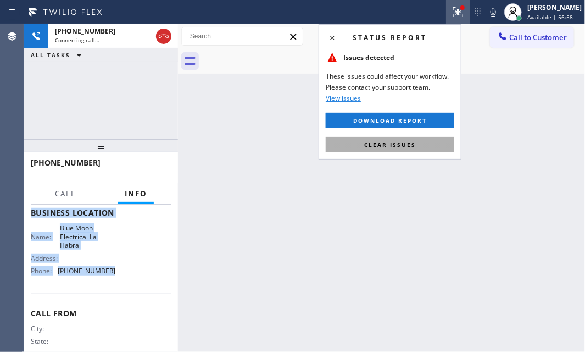
click at [430, 142] on button "Clear issues" at bounding box center [390, 144] width 129 height 15
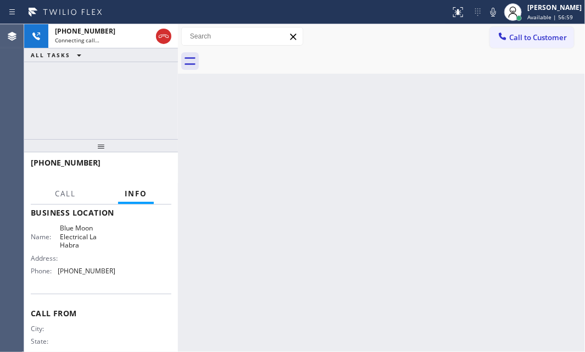
click at [93, 77] on div "[PHONE_NUMBER] Connecting call… ALL TASKS ALL TASKS ACTIVE TASKS TASKS IN WRAP …" at bounding box center [101, 81] width 154 height 115
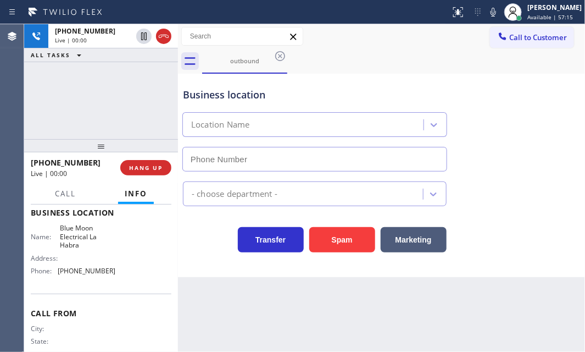
type input "[PHONE_NUMBER]"
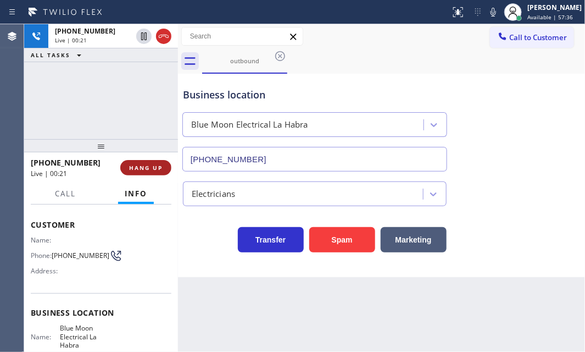
click at [140, 168] on span "HANG UP" at bounding box center [146, 168] width 34 height 8
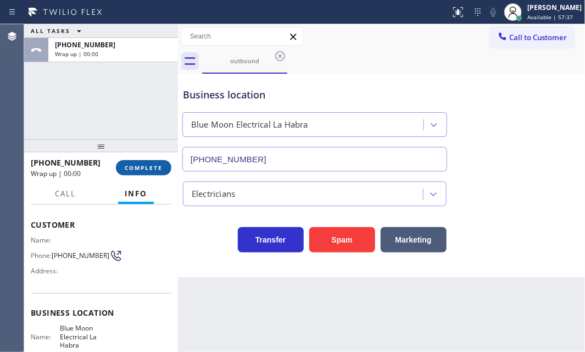
click at [140, 168] on span "COMPLETE" at bounding box center [144, 168] width 38 height 8
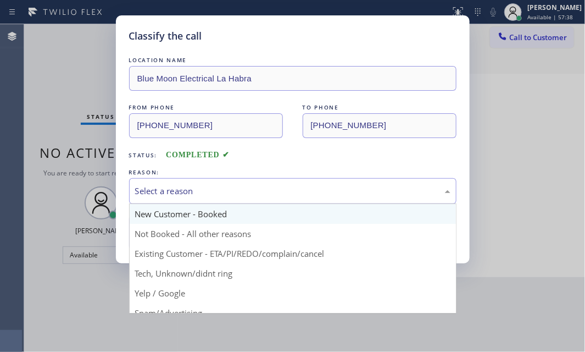
drag, startPoint x: 300, startPoint y: 195, endPoint x: 235, endPoint y: 219, distance: 69.2
click at [298, 195] on div "Select a reason" at bounding box center [292, 191] width 315 height 13
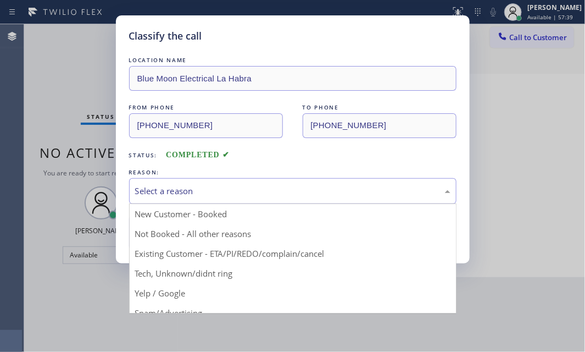
drag, startPoint x: 203, startPoint y: 235, endPoint x: 181, endPoint y: 235, distance: 22.0
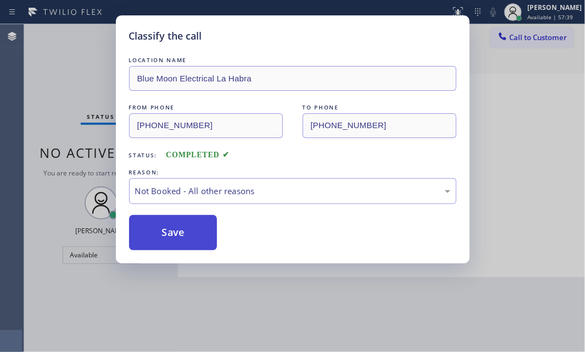
click at [175, 235] on button "Save" at bounding box center [173, 232] width 88 height 35
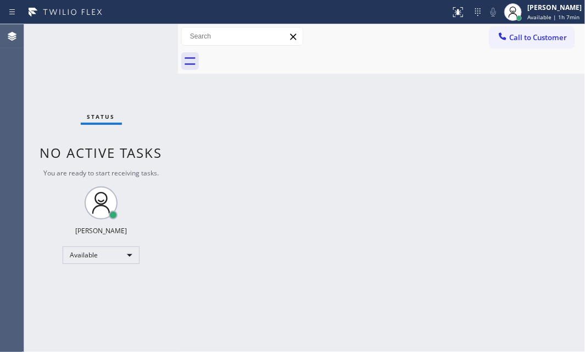
click at [149, 103] on div "Status No active tasks You are ready to start receiving tasks. [PERSON_NAME] Av…" at bounding box center [101, 187] width 154 height 327
click at [145, 82] on div "Status No active tasks You are ready to start receiving tasks. [PERSON_NAME] Av…" at bounding box center [101, 187] width 154 height 327
click at [327, 192] on div "Back to Dashboard Change Sender ID Customers Technicians Select a contact Outbo…" at bounding box center [381, 187] width 407 height 327
click at [556, 12] on div "[PERSON_NAME]" at bounding box center [553, 7] width 55 height 9
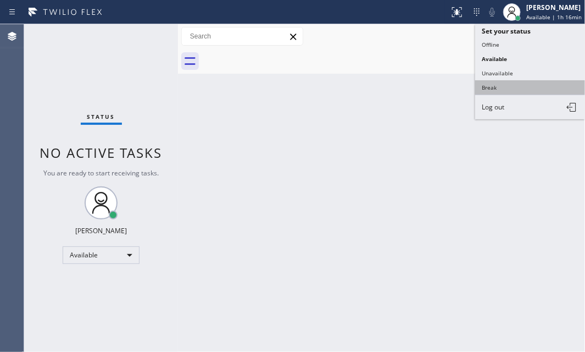
click at [494, 87] on button "Break" at bounding box center [530, 87] width 110 height 14
